Goal: Task Accomplishment & Management: Manage account settings

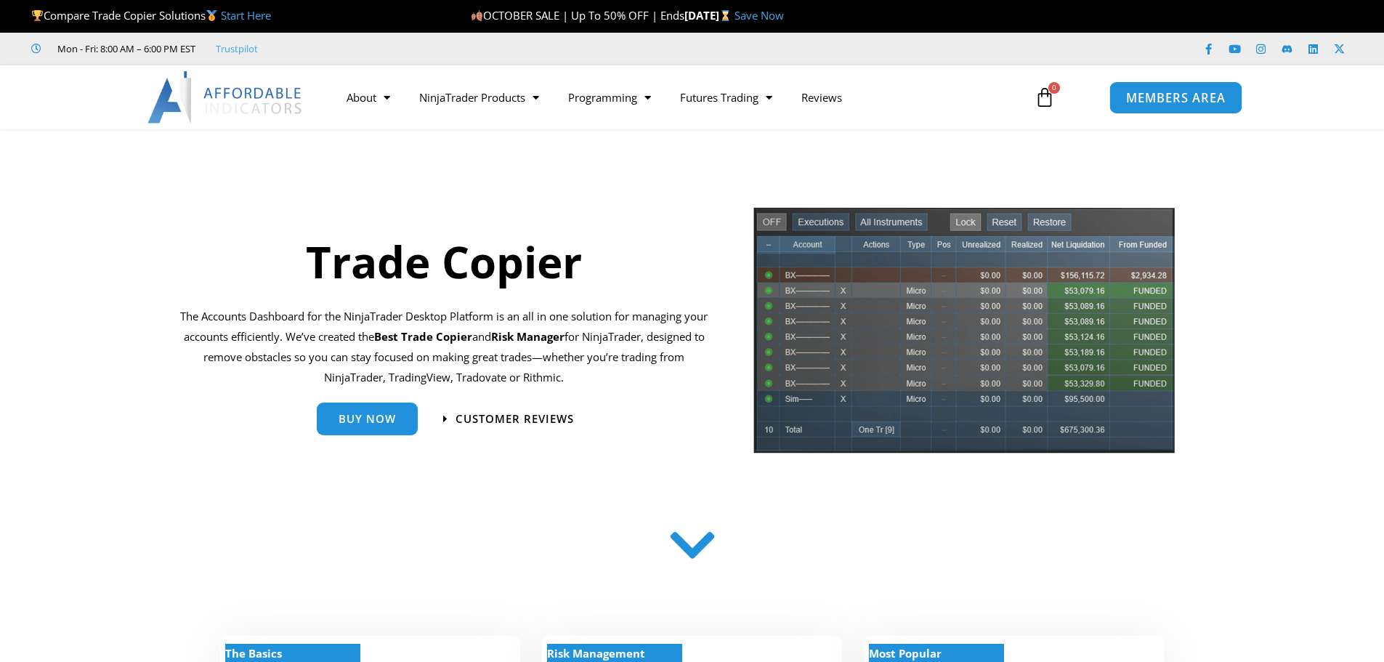
click at [1168, 104] on span "MEMBERS AREA" at bounding box center [1176, 98] width 100 height 12
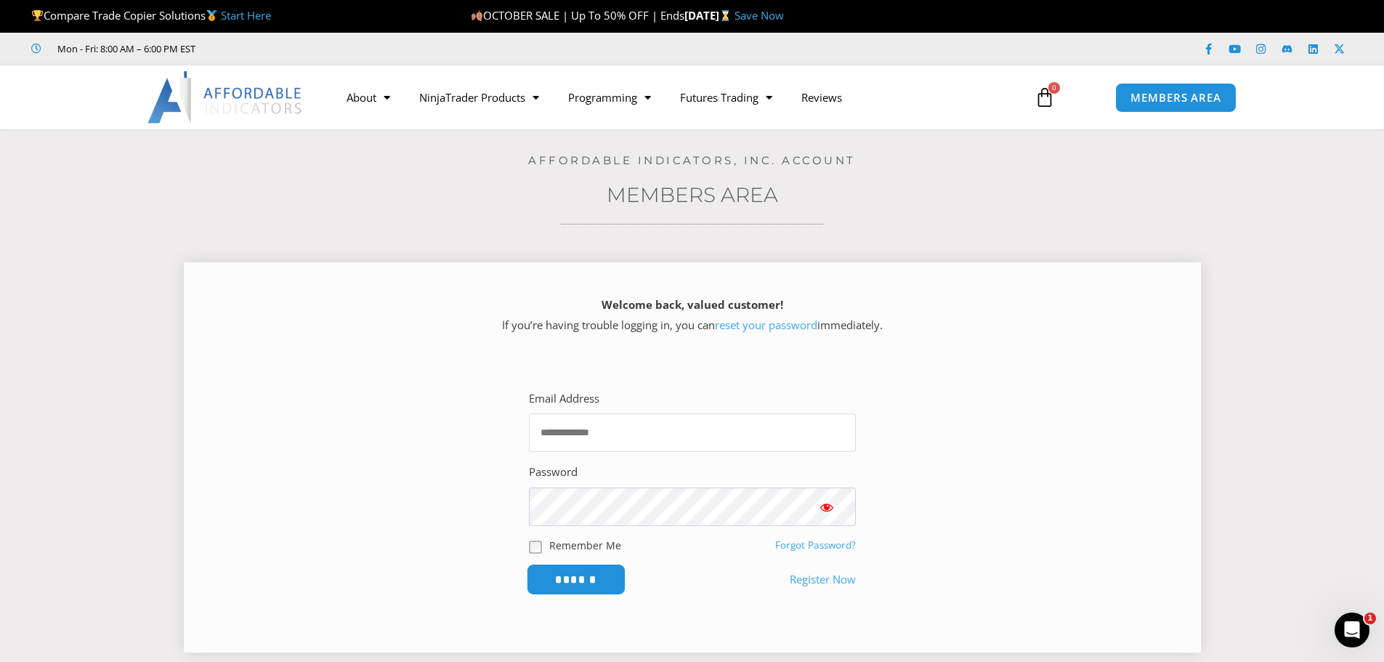
type input "**********"
click at [588, 586] on input "******" at bounding box center [576, 579] width 100 height 31
